Goal: Task Accomplishment & Management: Complete application form

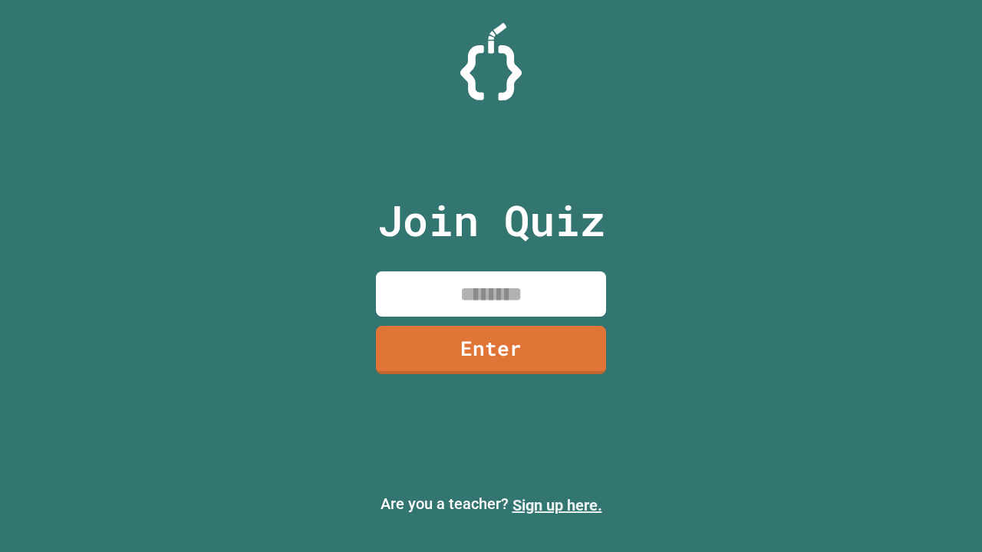
click at [557, 506] on link "Sign up here." at bounding box center [558, 505] width 90 height 18
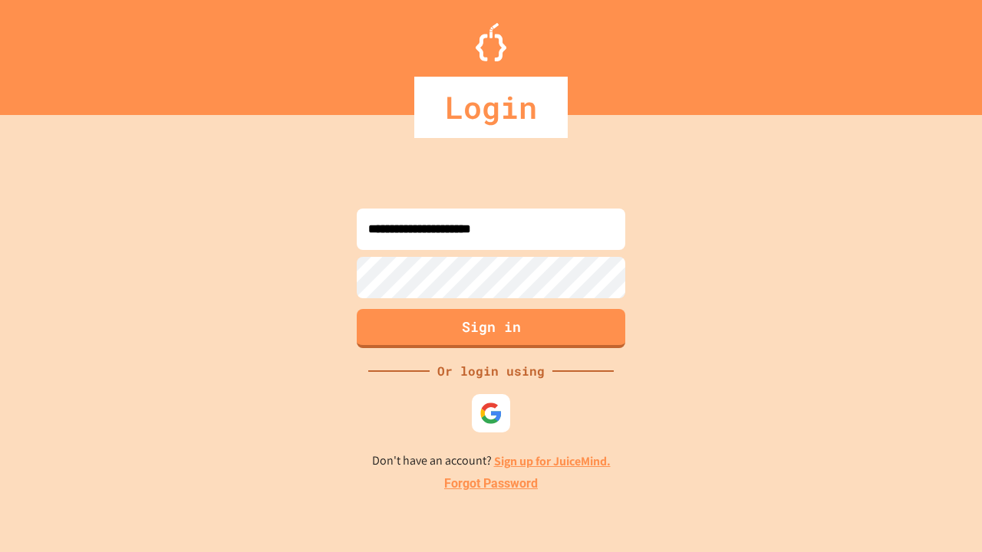
type input "**********"
